Goal: Transaction & Acquisition: Purchase product/service

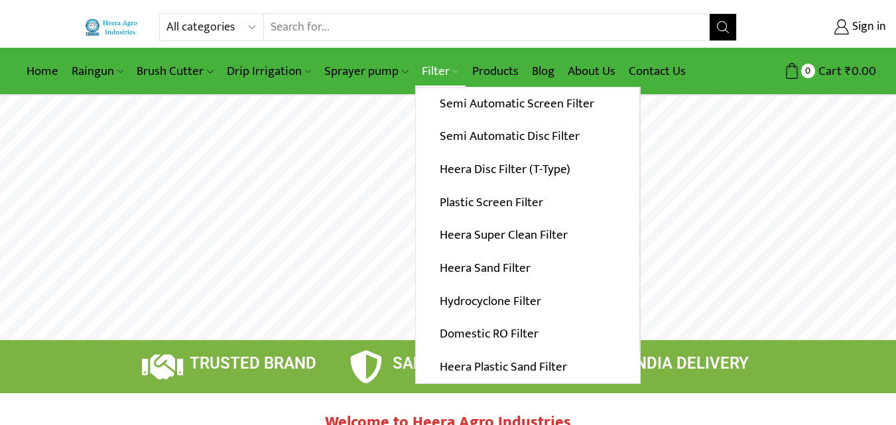
click at [433, 76] on link "Filter" at bounding box center [440, 71] width 50 height 31
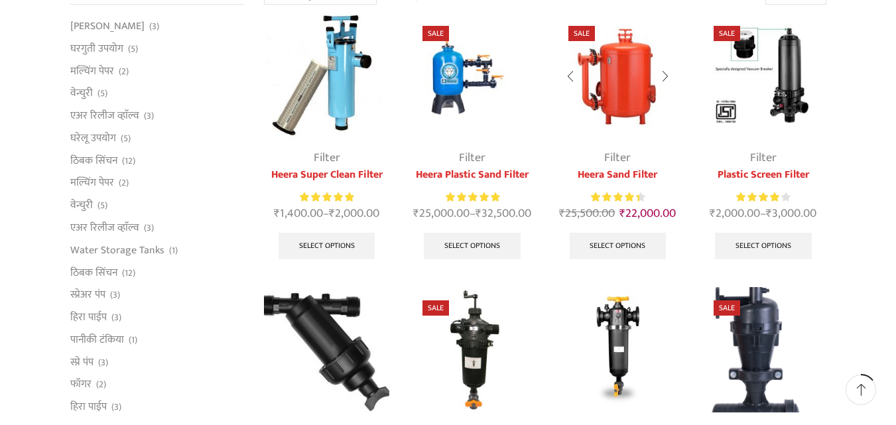
scroll to position [133, 0]
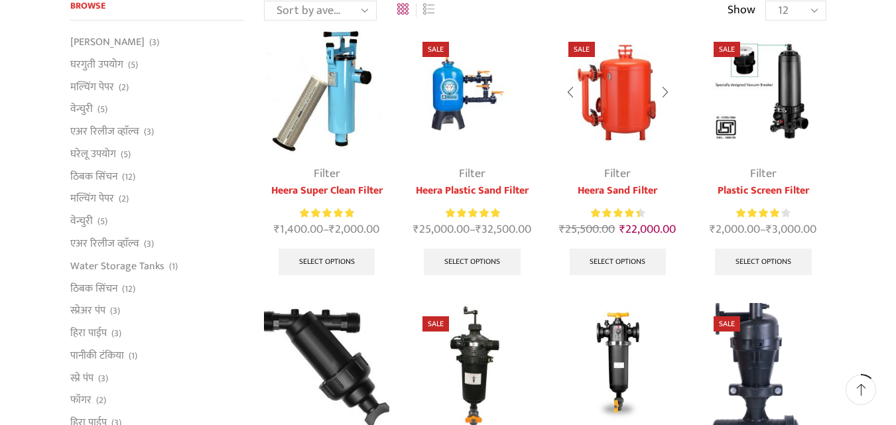
drag, startPoint x: 442, startPoint y: 81, endPoint x: 624, endPoint y: 239, distance: 240.7
click at [624, 239] on div "Filter Heera Sand Filter Rated 4.50 out of 5 ₹ 25,500.00 Original price was: ₹2…" at bounding box center [617, 224] width 125 height 118
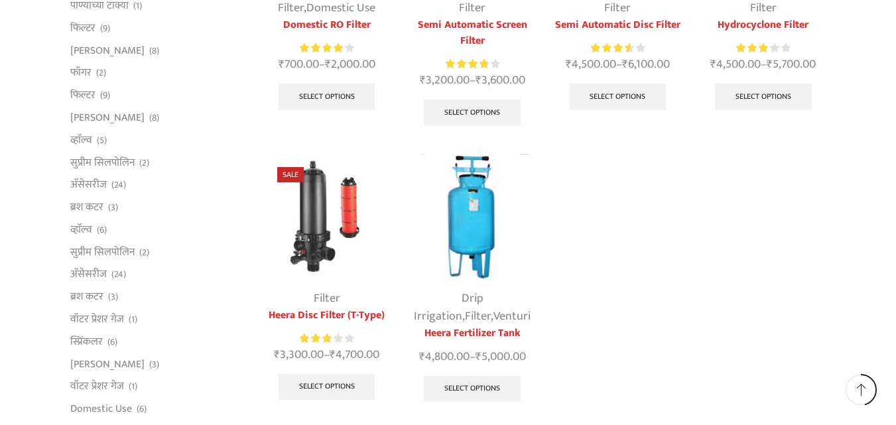
scroll to position [597, 0]
